Goal: Check status: Check status

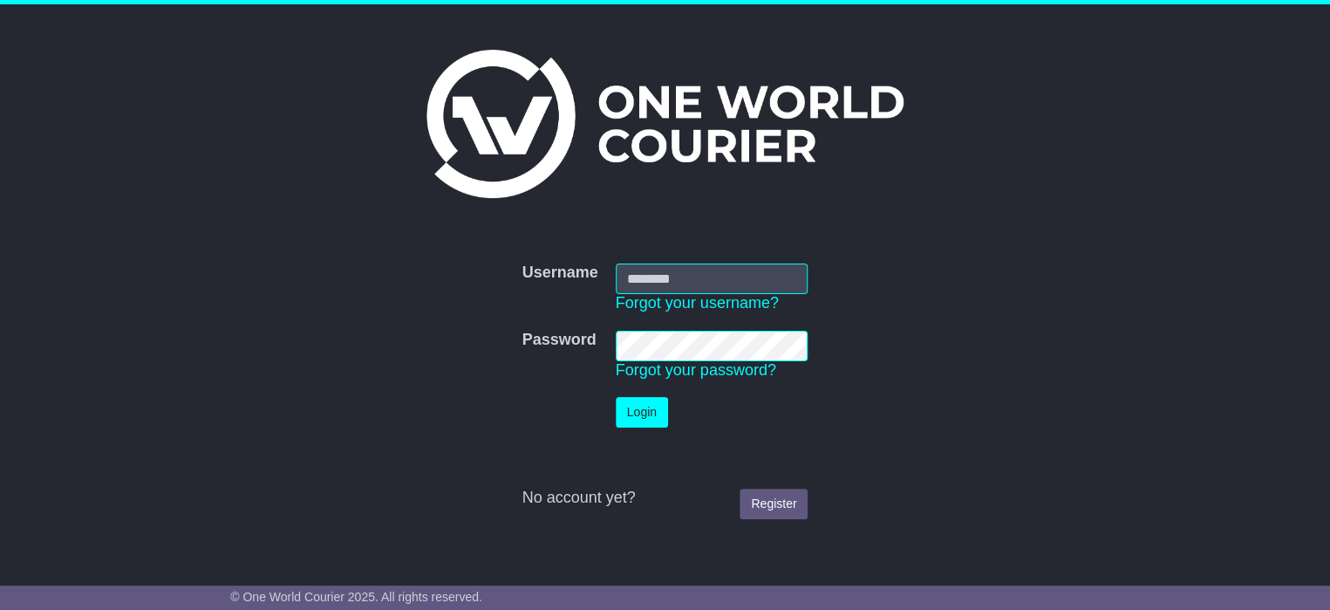
click at [632, 286] on input "Username" at bounding box center [712, 278] width 193 height 31
type input "**********"
click at [644, 403] on button "Login" at bounding box center [642, 412] width 52 height 31
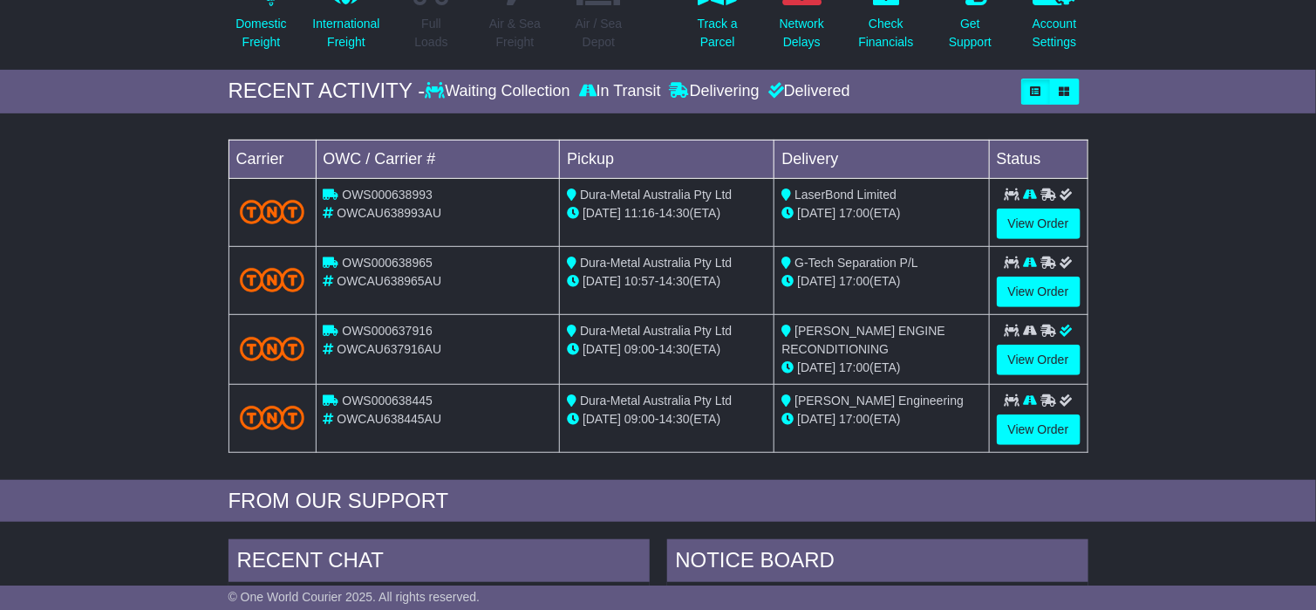
scroll to position [262, 0]
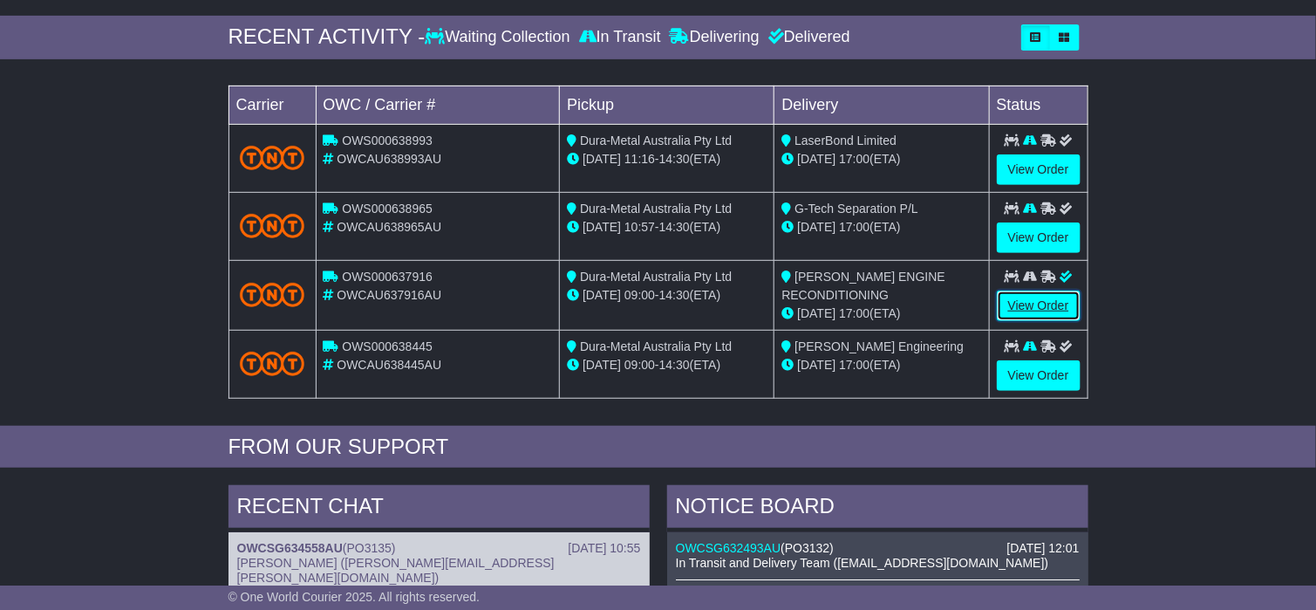
click at [1044, 301] on link "View Order" at bounding box center [1039, 305] width 84 height 31
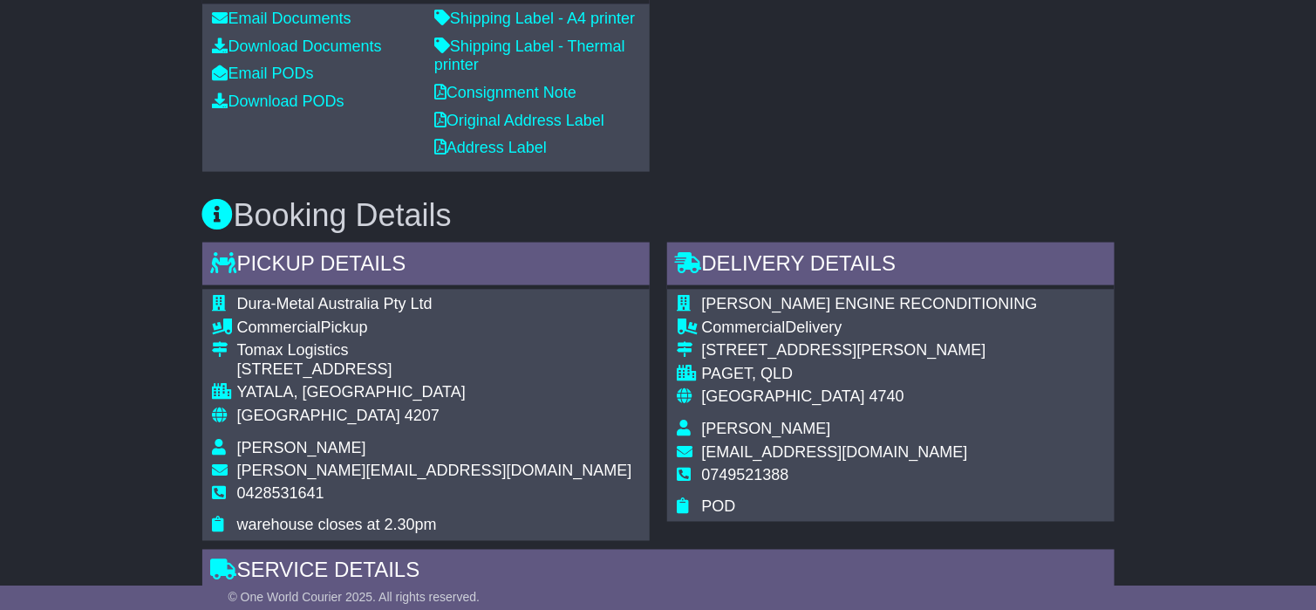
scroll to position [523, 0]
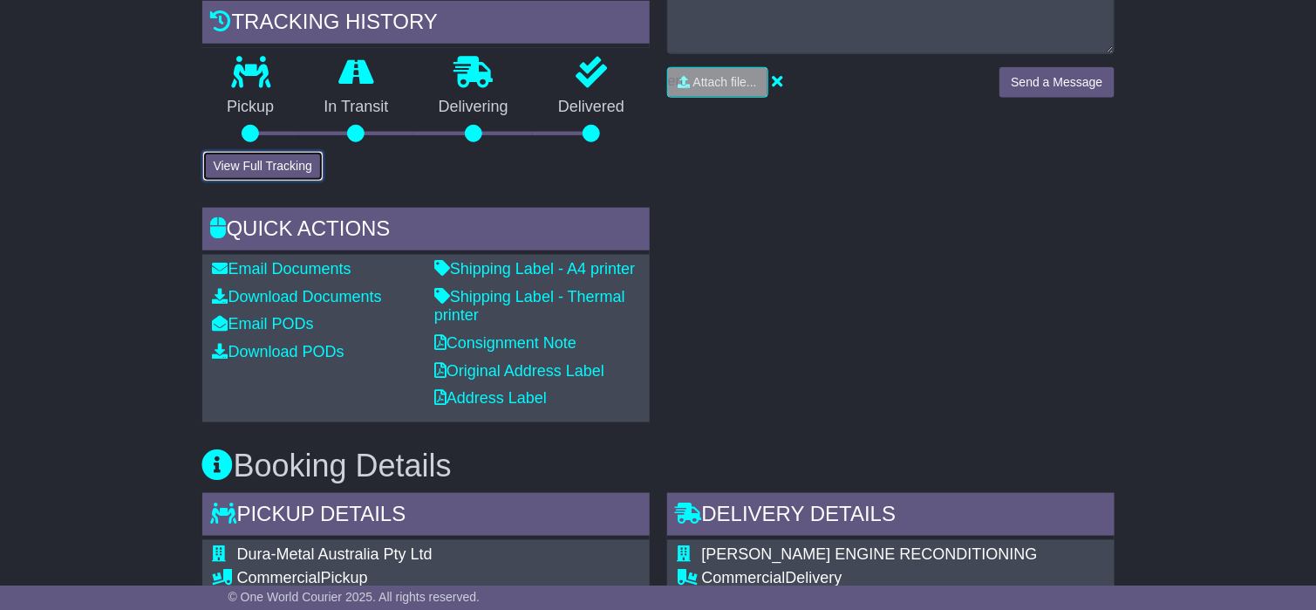
click at [284, 181] on button "View Full Tracking" at bounding box center [262, 166] width 121 height 31
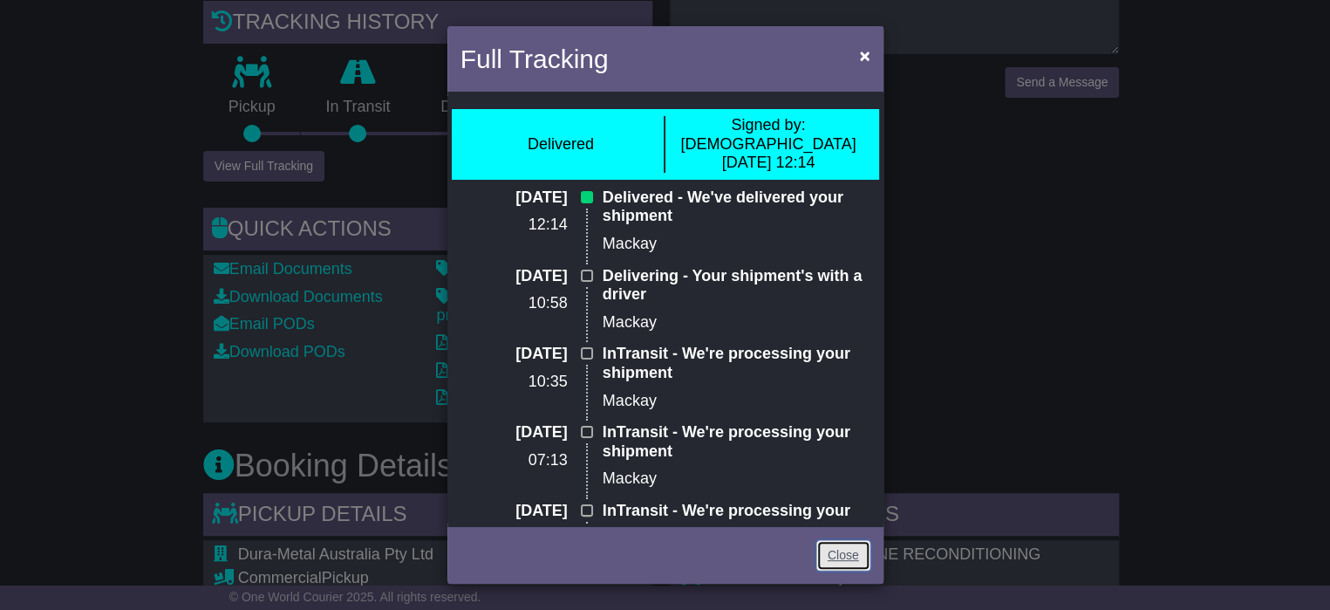
click at [836, 560] on link "Close" at bounding box center [843, 555] width 54 height 31
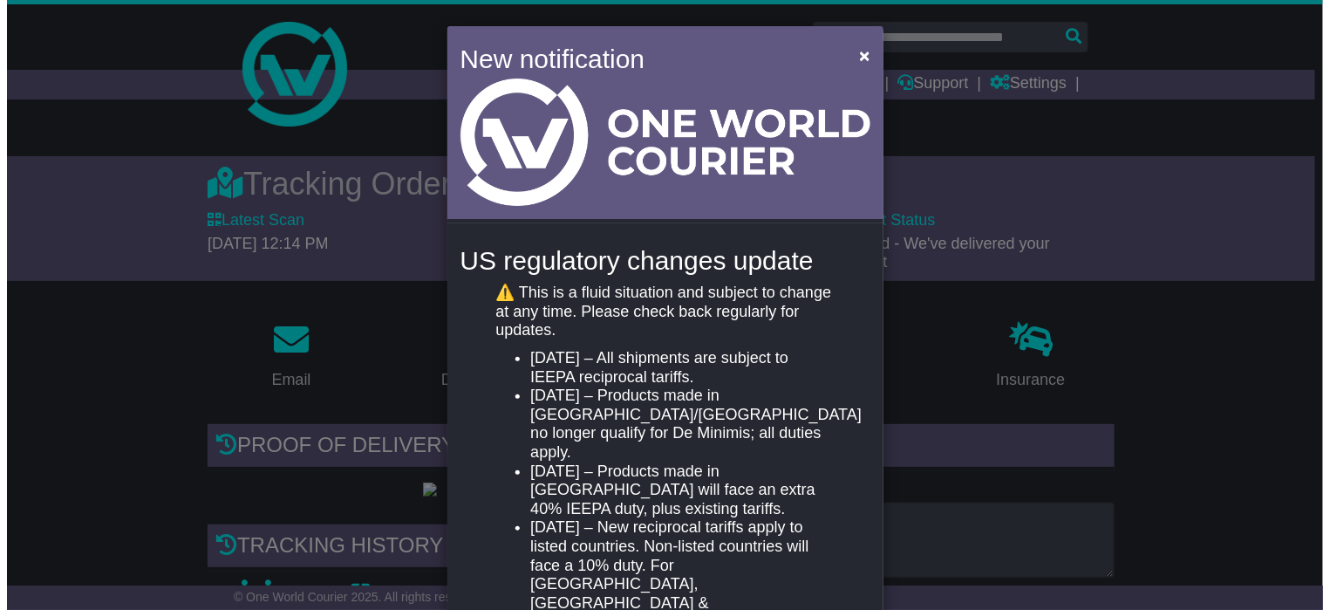
scroll to position [523, 0]
